Goal: Task Accomplishment & Management: Use online tool/utility

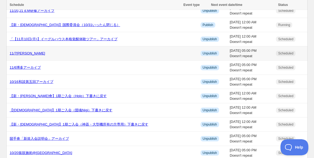
scroll to position [59, 0]
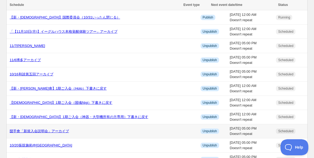
click at [57, 129] on link "圀手會「新規入会説明会」アーカイブ" at bounding box center [39, 131] width 59 height 4
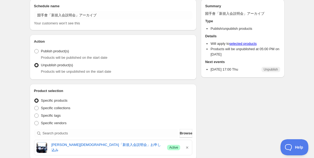
scroll to position [30, 0]
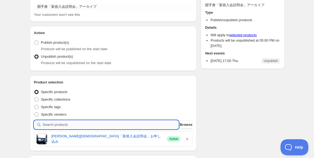
click at [92, 125] on input "search" at bounding box center [111, 124] width 136 height 9
type input "ｓ"
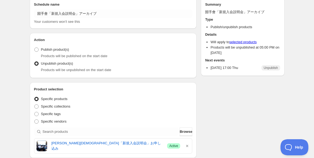
scroll to position [0, 0]
